Goal: Register for event/course

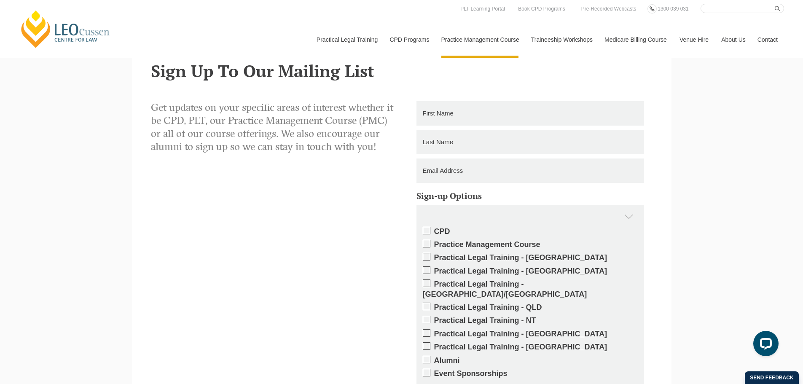
click at [282, 300] on div "Get updates on your specific areas of interest whether it be CPD, PLT, our Prac…" at bounding box center [402, 278] width 514 height 354
click at [284, 315] on div "Get updates on your specific areas of interest whether it be CPD, PLT, our Prac…" at bounding box center [402, 278] width 514 height 354
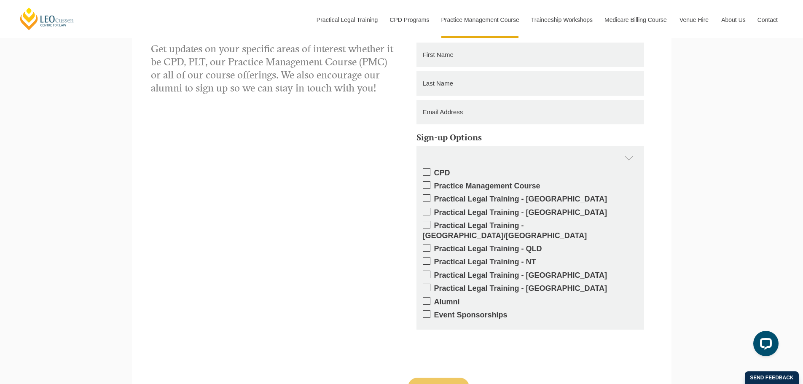
scroll to position [2354, 0]
